Goal: Information Seeking & Learning: Learn about a topic

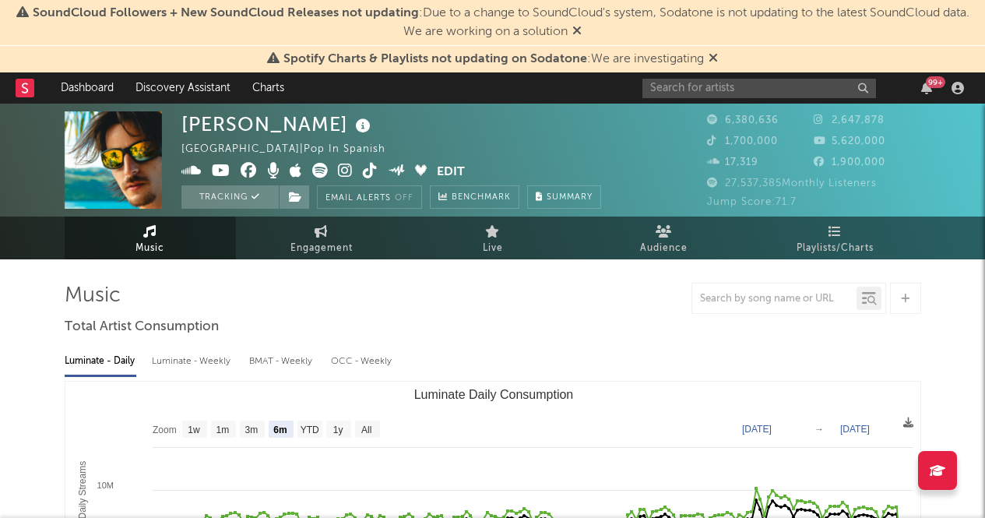
select select "6m"
select select "1w"
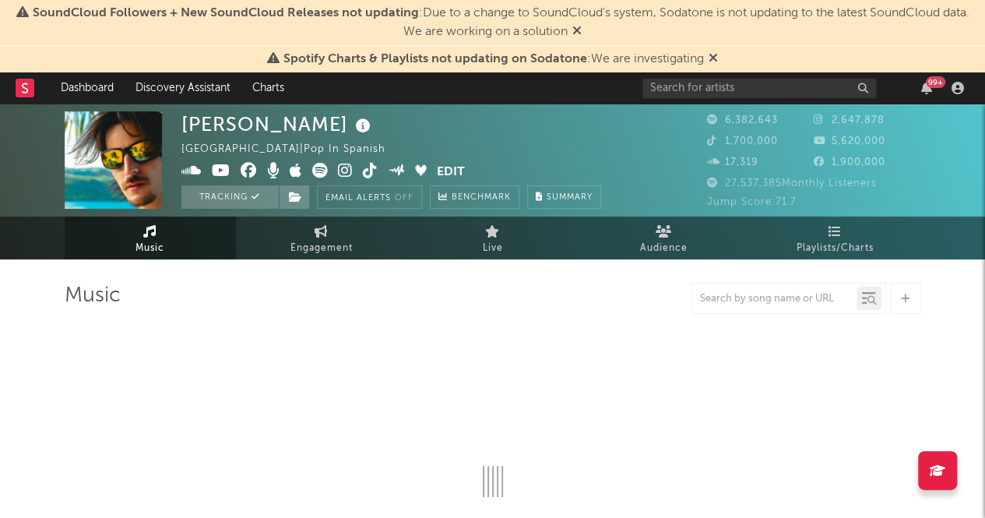
scroll to position [126, 0]
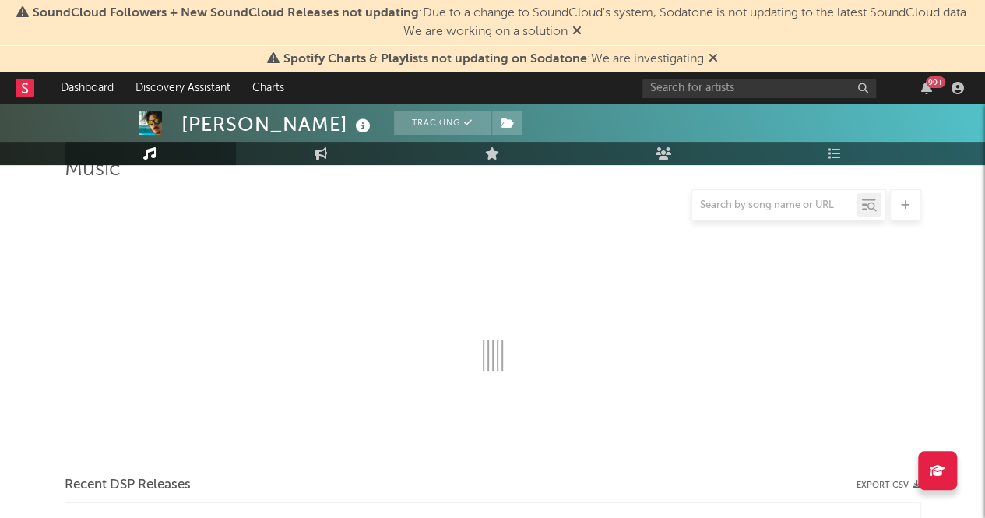
select select "6m"
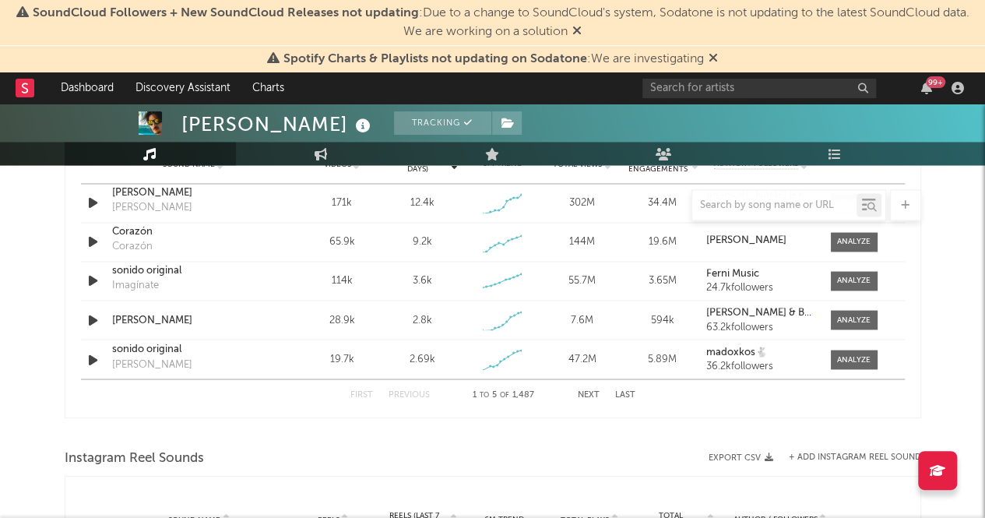
scroll to position [1111, 0]
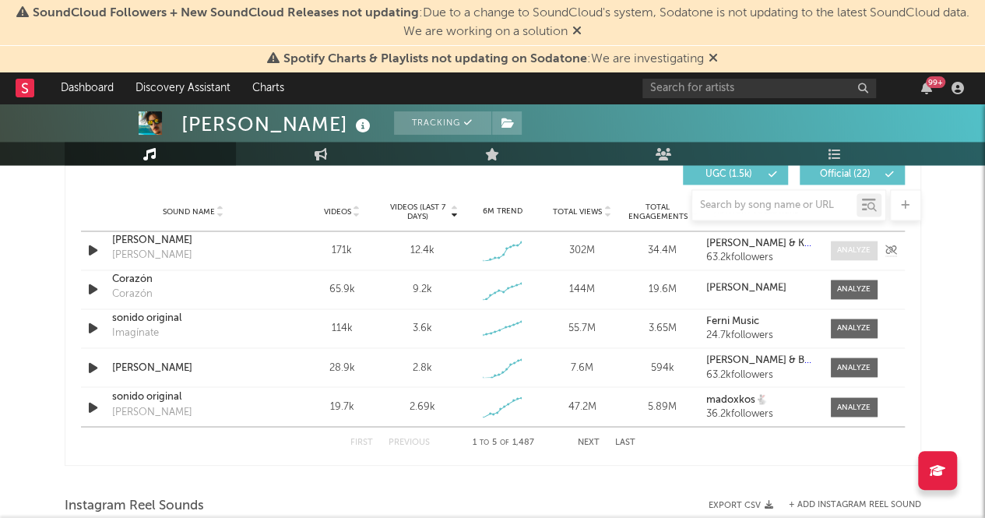
click at [861, 247] on div at bounding box center [853, 251] width 33 height 12
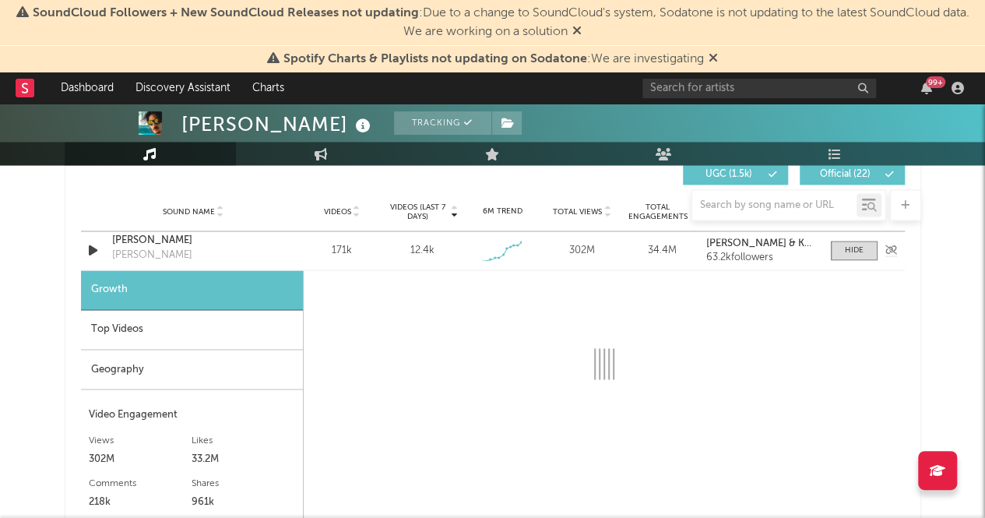
select select "1w"
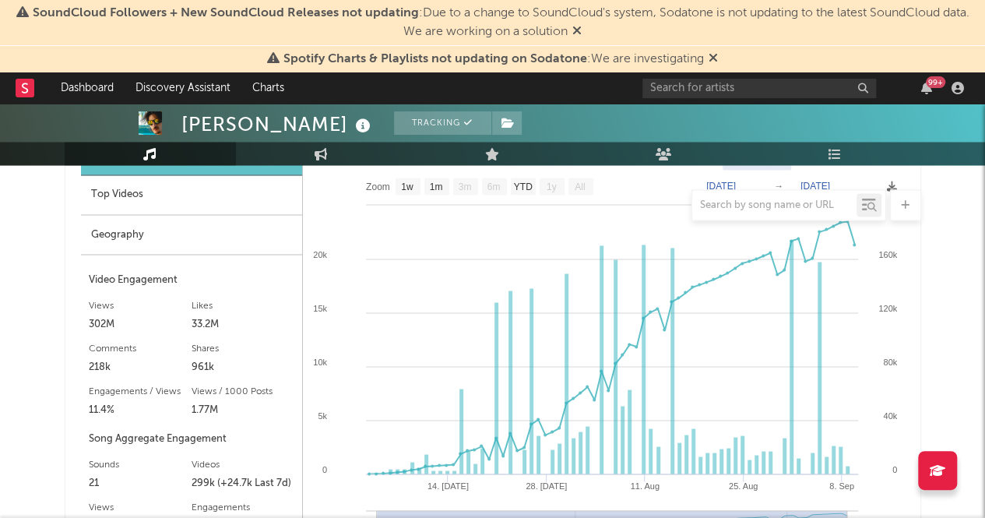
scroll to position [1247, 0]
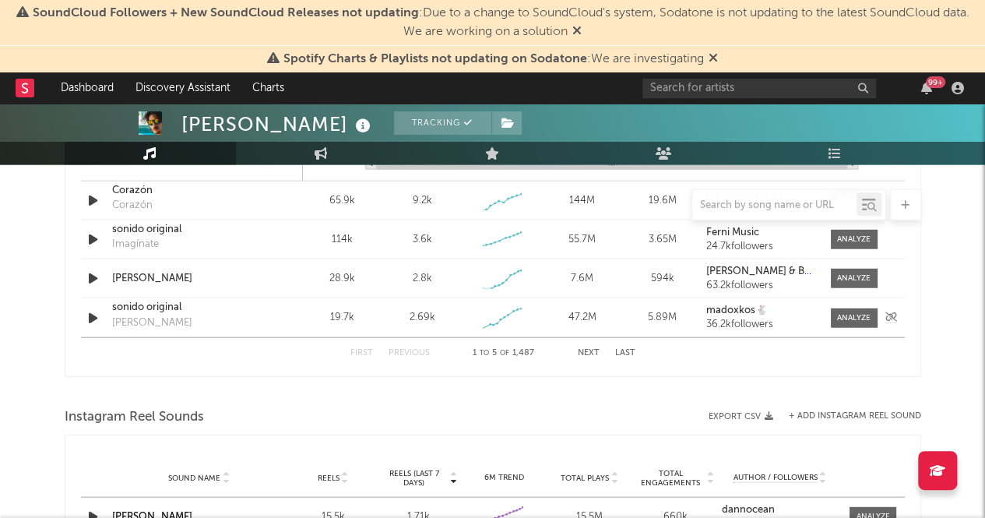
scroll to position [1546, 0]
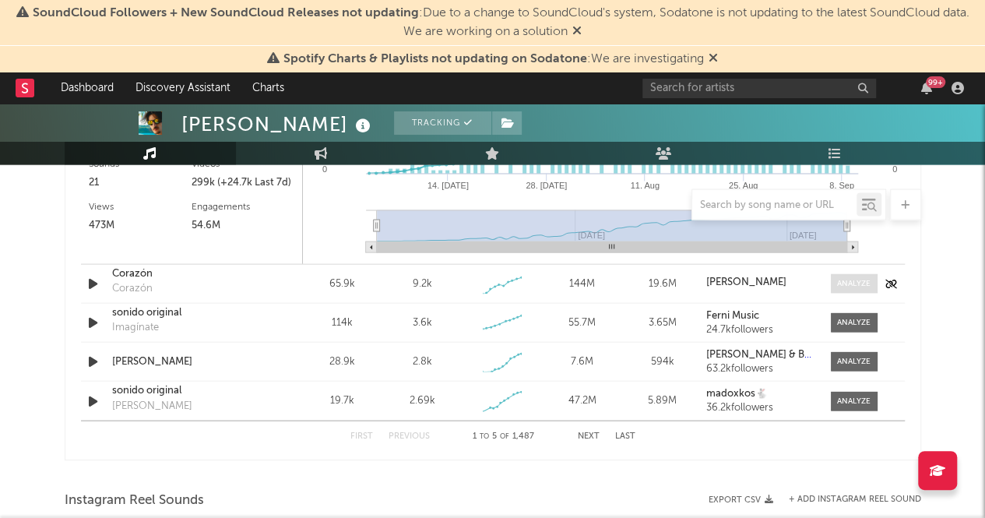
click at [850, 286] on div at bounding box center [853, 284] width 33 height 12
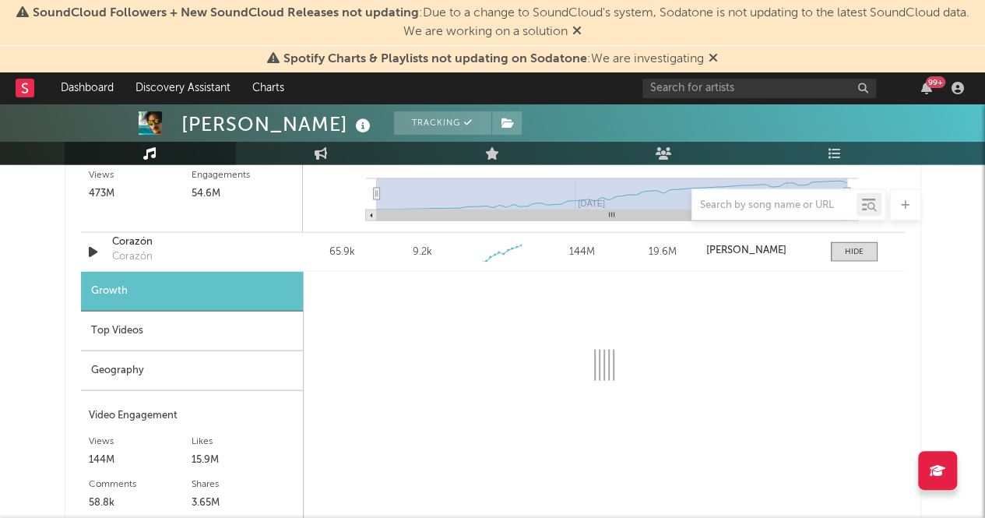
select select "1w"
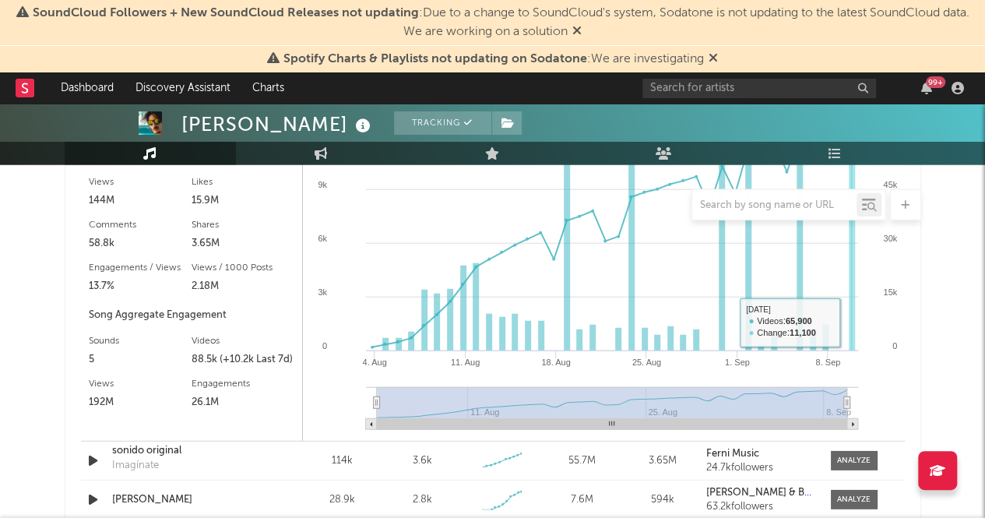
scroll to position [1618, 0]
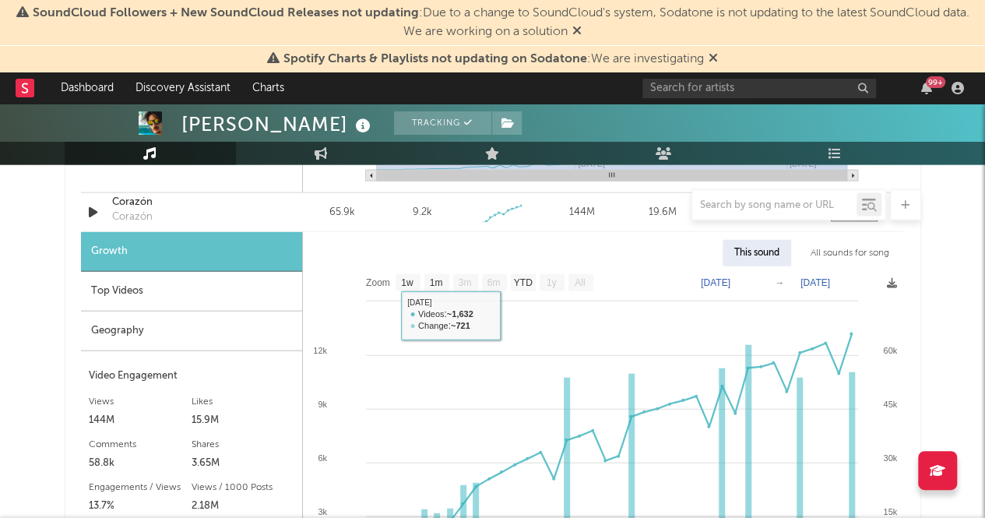
click at [127, 281] on div "Top Videos" at bounding box center [191, 292] width 221 height 40
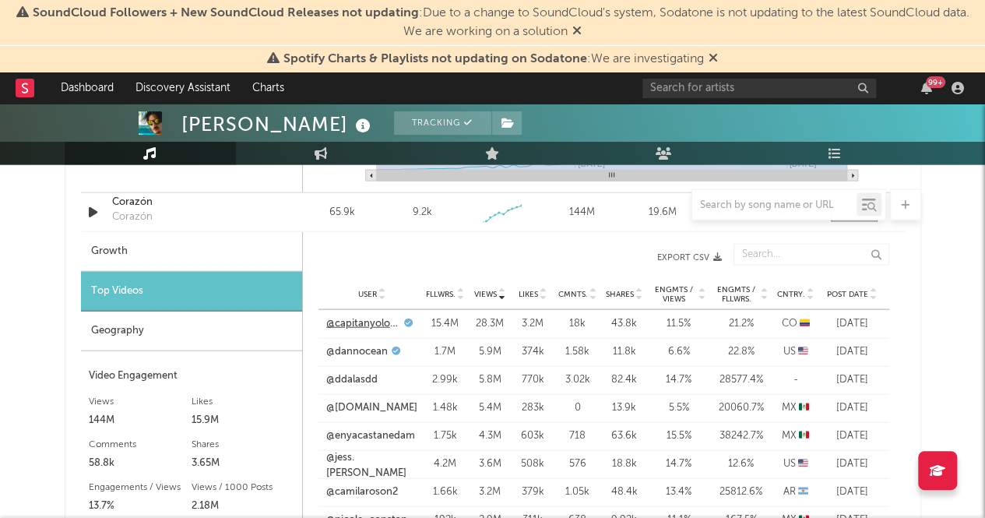
click at [354, 320] on link "@capitanyolotroll" at bounding box center [363, 324] width 74 height 16
